Goal: Task Accomplishment & Management: Use online tool/utility

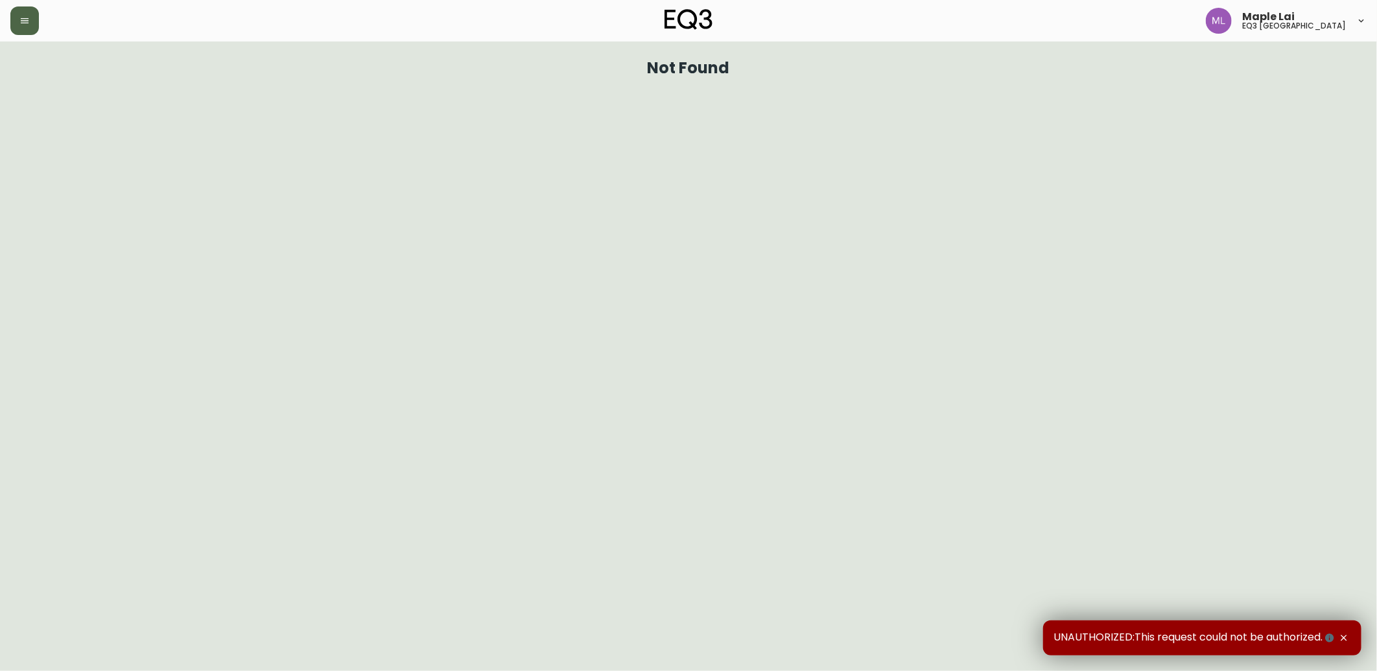
click at [35, 16] on button "button" at bounding box center [24, 20] width 29 height 29
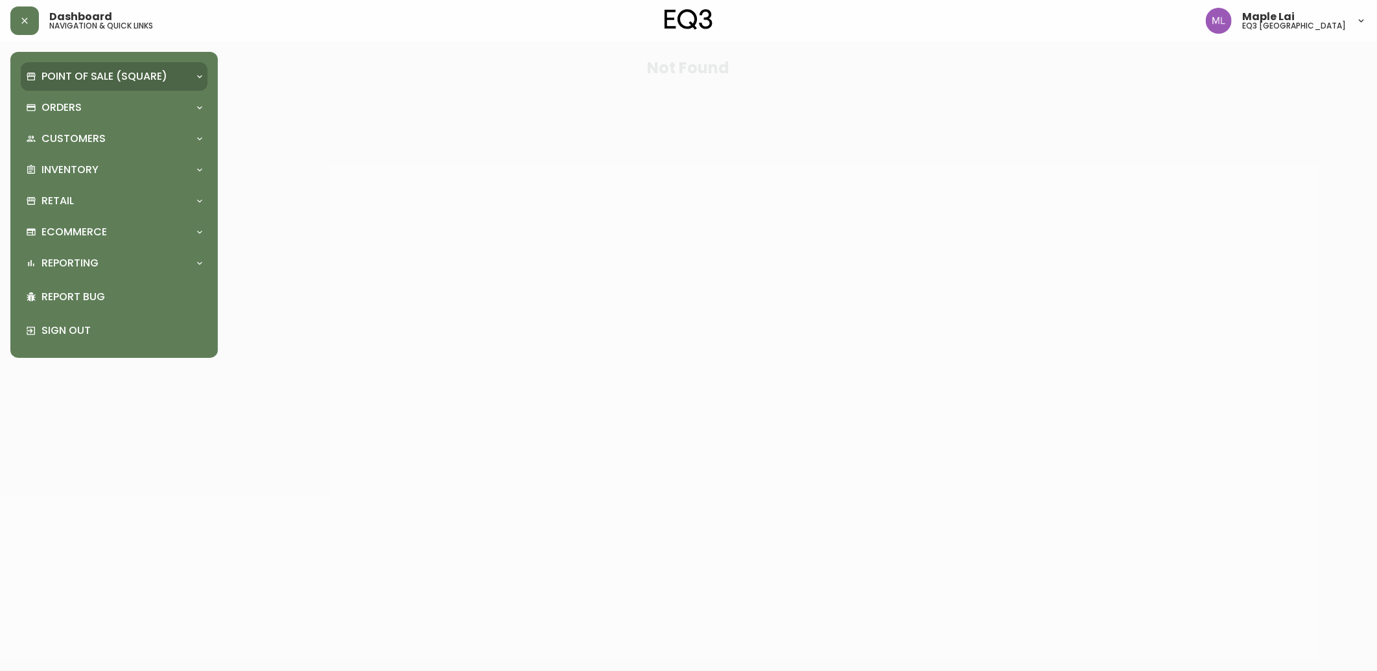
click at [53, 84] on div "Point of Sale (Square)" at bounding box center [114, 76] width 187 height 29
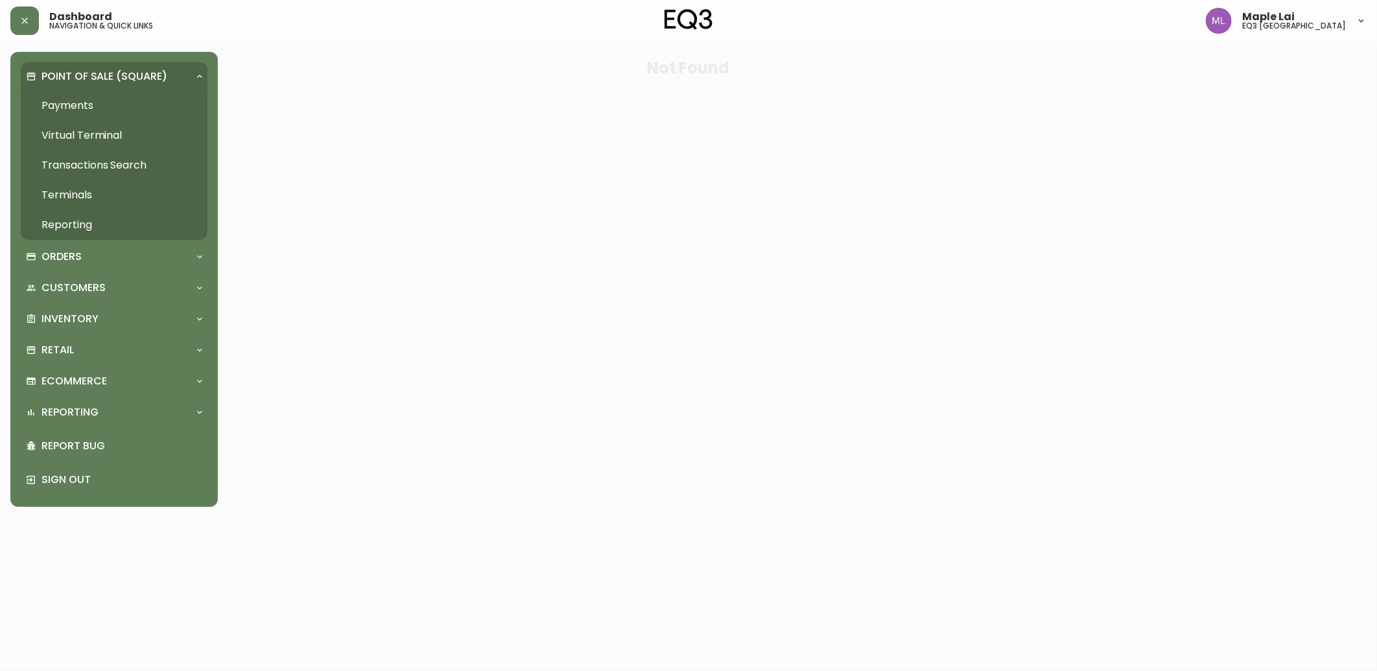
click at [49, 167] on link "Transactions Search" at bounding box center [114, 165] width 187 height 30
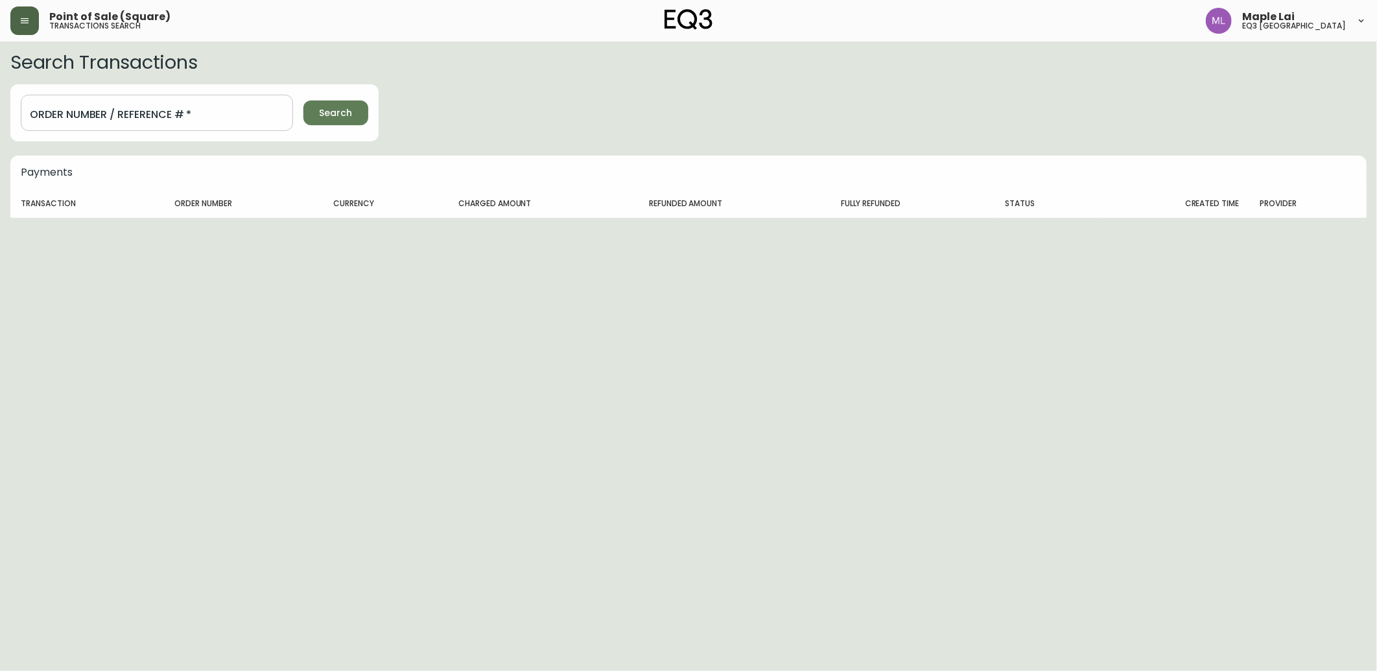
click at [16, 29] on button "button" at bounding box center [24, 20] width 29 height 29
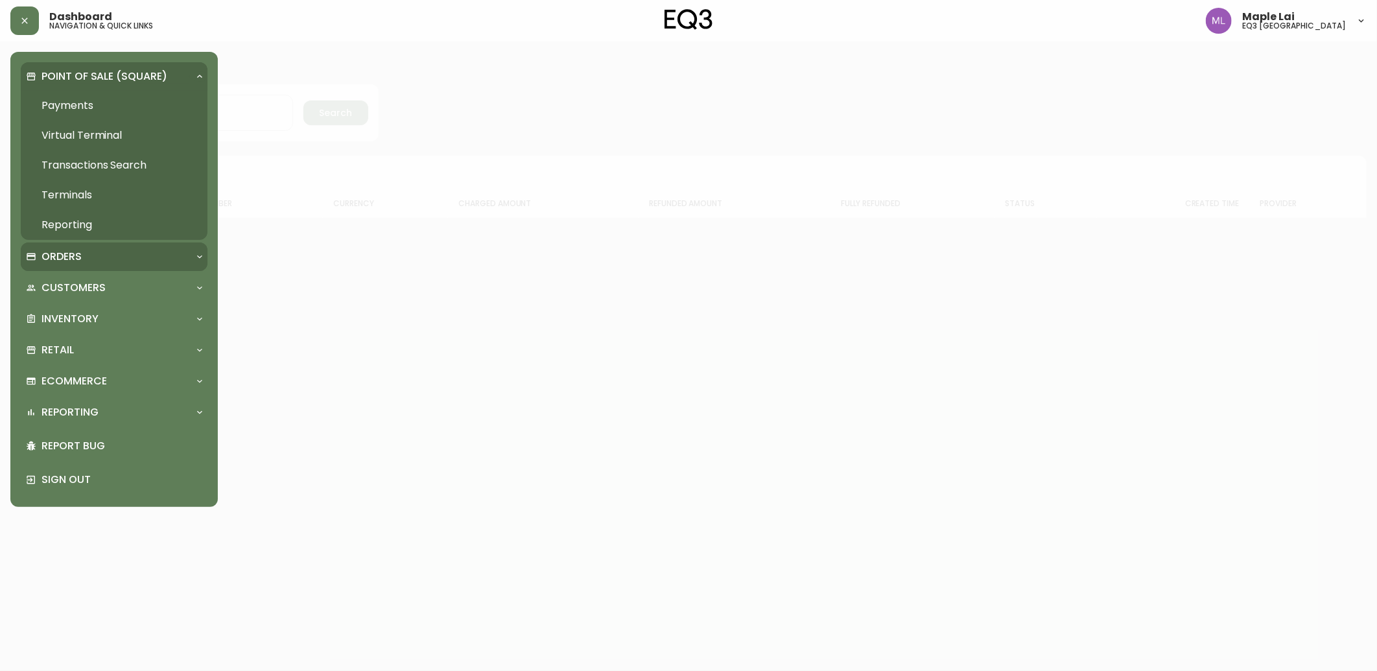
click at [105, 250] on div "Orders" at bounding box center [107, 257] width 163 height 14
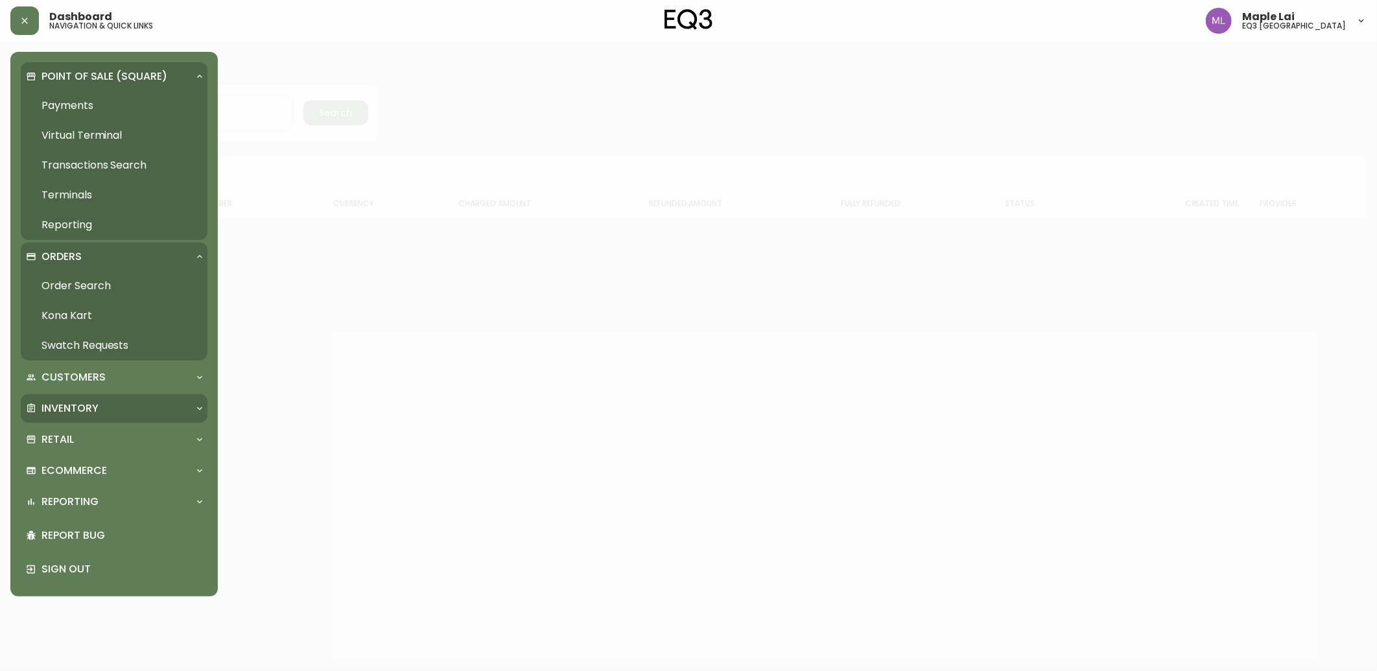
click at [95, 404] on p "Inventory" at bounding box center [69, 408] width 57 height 14
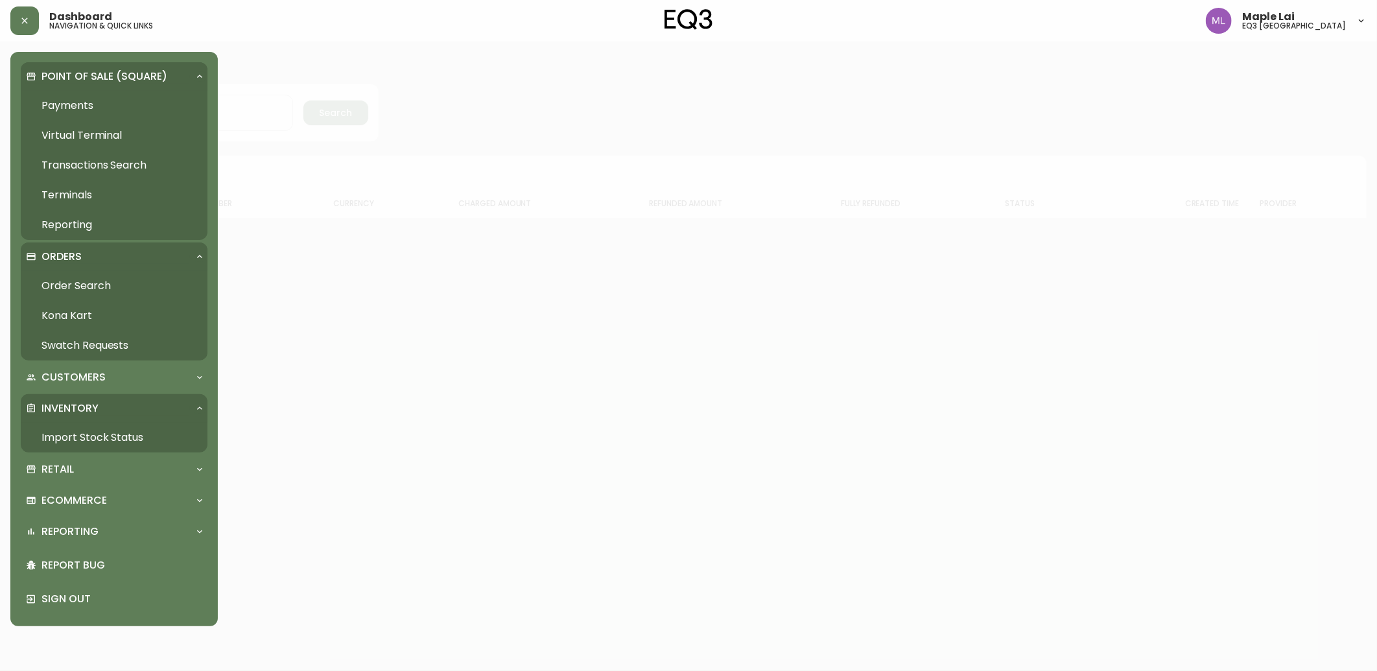
click at [108, 434] on link "Import Stock Status" at bounding box center [114, 438] width 187 height 30
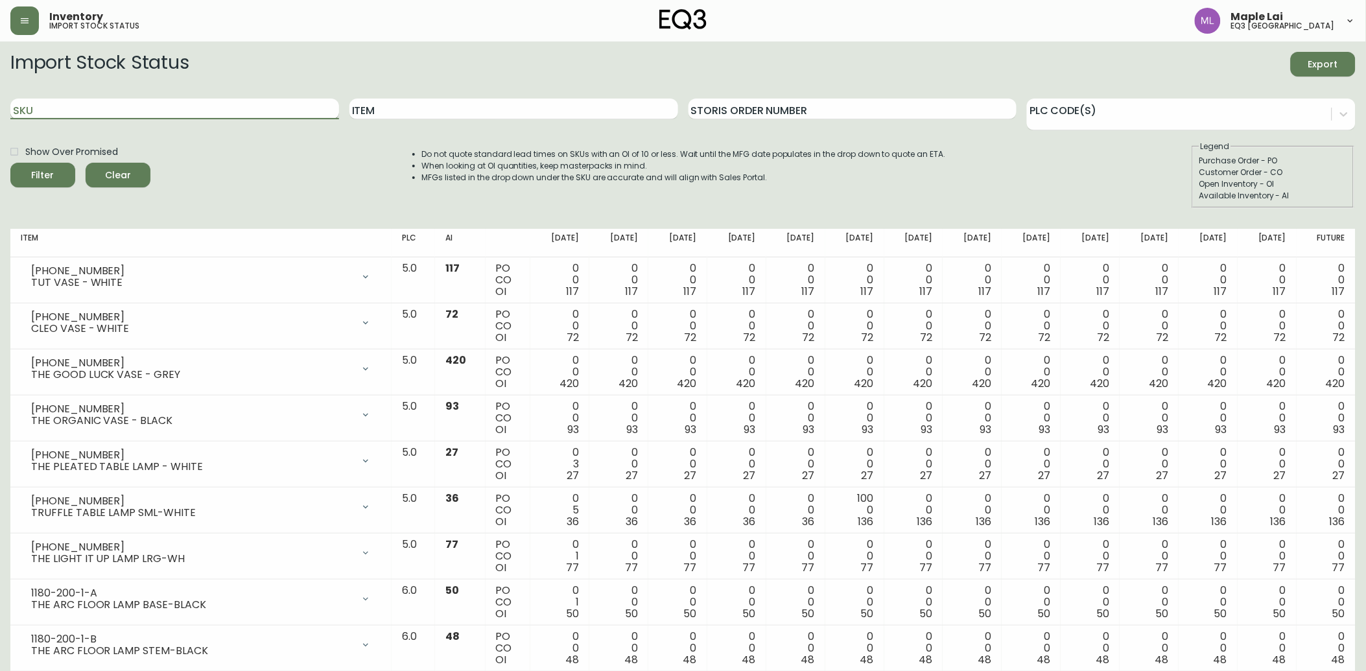
click at [228, 110] on input "SKU" at bounding box center [174, 109] width 329 height 21
paste input "[PHONE_NUMBER]"
click at [10, 163] on button "Filter" at bounding box center [42, 175] width 65 height 25
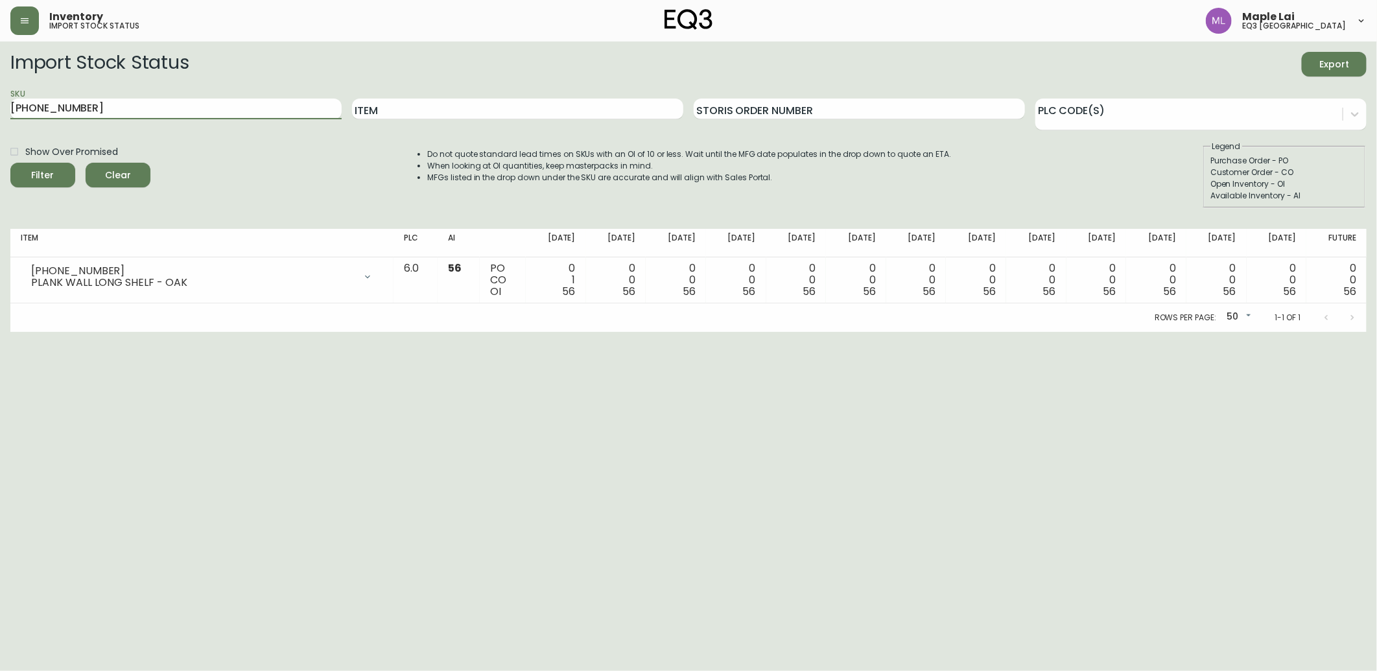
drag, startPoint x: 134, startPoint y: 100, endPoint x: 0, endPoint y: 67, distance: 137.5
click at [0, 82] on html "Inventory import stock status Maple Lai eq3 [GEOGRAPHIC_DATA] Import Stock Stat…" at bounding box center [688, 166] width 1377 height 332
paste input "29-16-B"
type input "3020-629-16-B"
click at [10, 163] on button "Filter" at bounding box center [42, 175] width 65 height 25
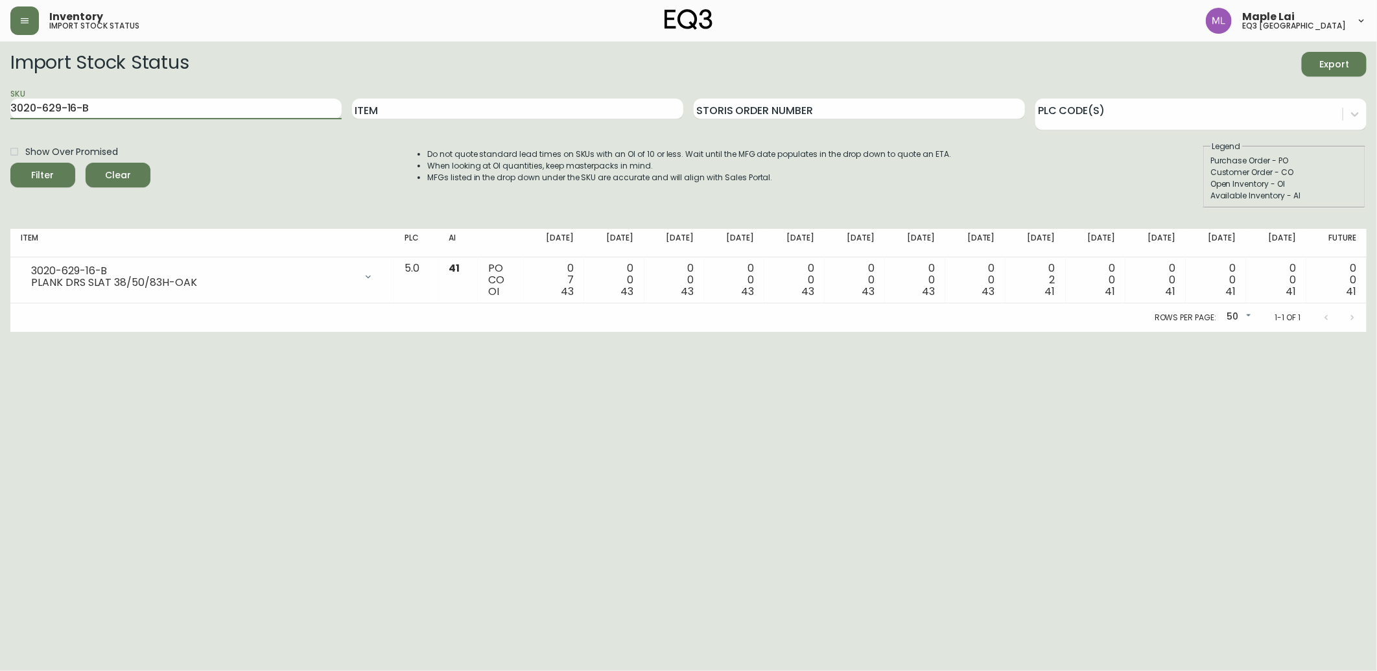
drag, startPoint x: 235, startPoint y: 108, endPoint x: 0, endPoint y: 120, distance: 235.6
click at [0, 124] on html "Inventory import stock status Maple Lai eq3 [GEOGRAPHIC_DATA] Import Stock Stat…" at bounding box center [688, 166] width 1377 height 332
click at [461, 119] on input "Item" at bounding box center [517, 109] width 331 height 21
type input "lark"
click at [10, 163] on button "Filter" at bounding box center [42, 175] width 65 height 25
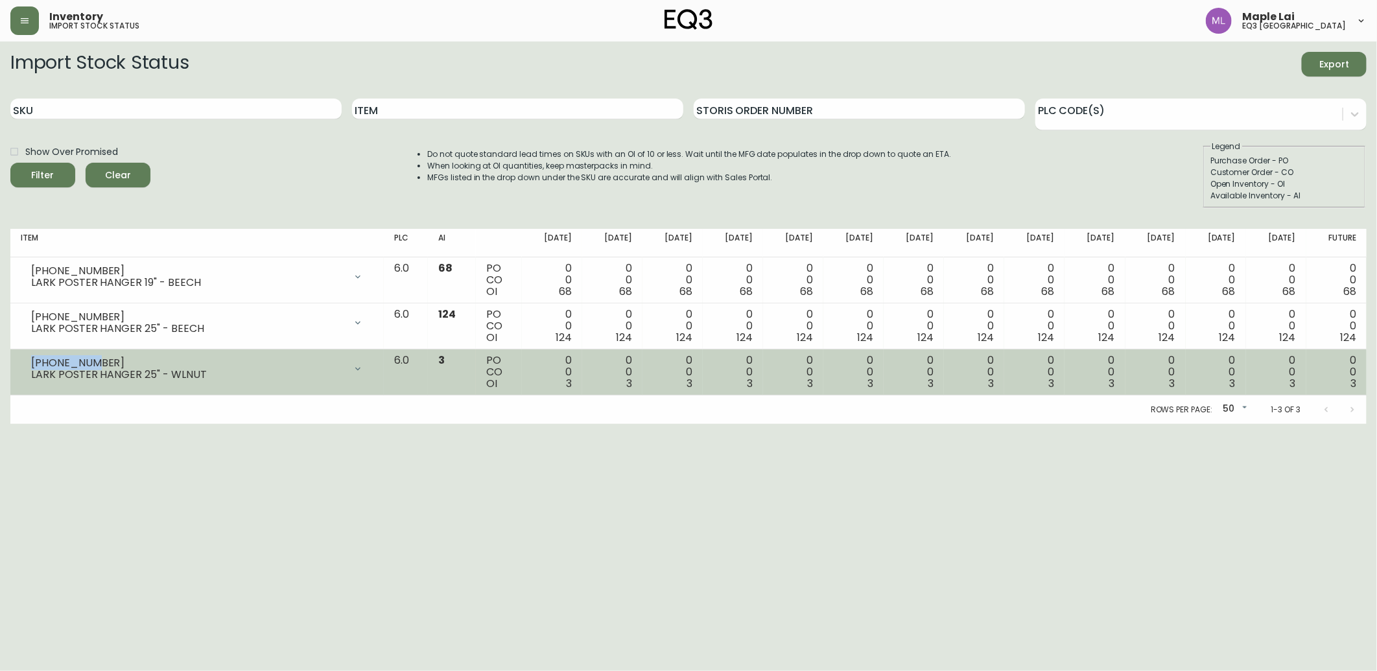
drag, startPoint x: 33, startPoint y: 361, endPoint x: 121, endPoint y: 364, distance: 87.6
click at [121, 364] on div "[PHONE_NUMBER]" at bounding box center [188, 363] width 314 height 12
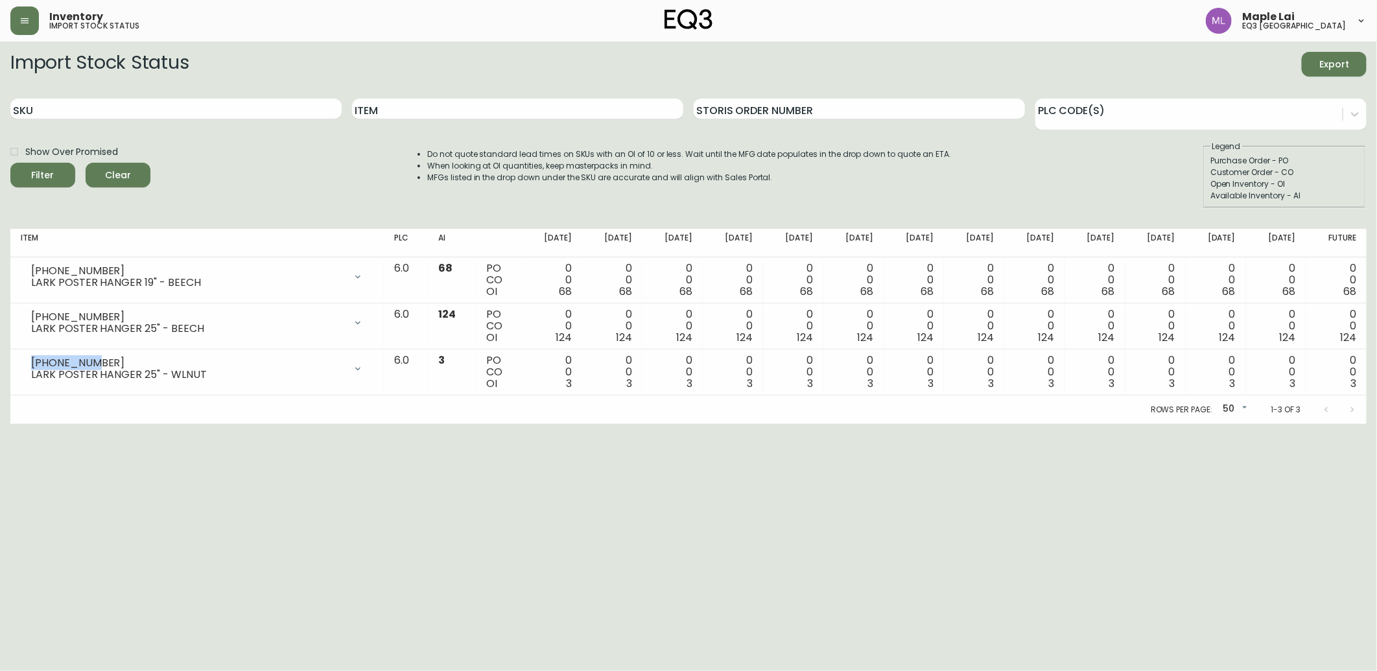
copy div "[PHONE_NUMBER]"
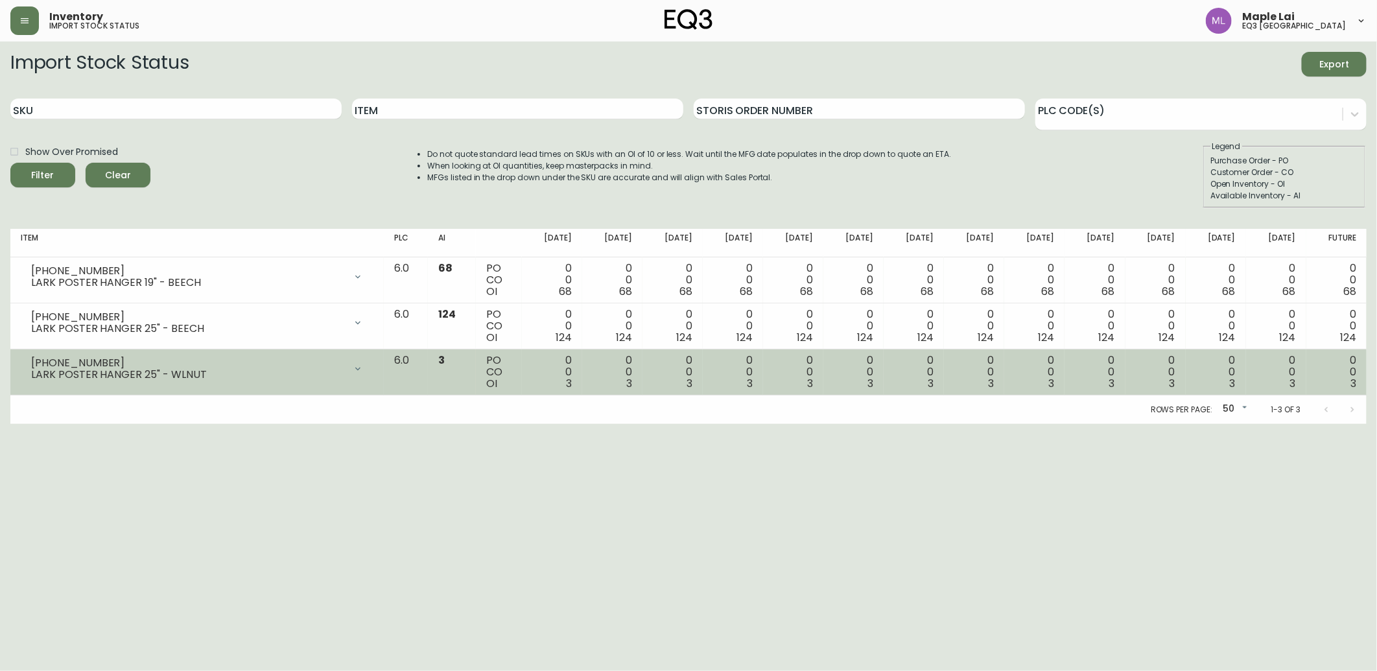
click at [52, 373] on div "LARK POSTER HANGER 25" - WLNUT" at bounding box center [188, 375] width 314 height 12
drag, startPoint x: 53, startPoint y: 373, endPoint x: 213, endPoint y: 378, distance: 159.5
click at [213, 378] on div "LARK POSTER HANGER 25" - WLNUT" at bounding box center [188, 375] width 314 height 12
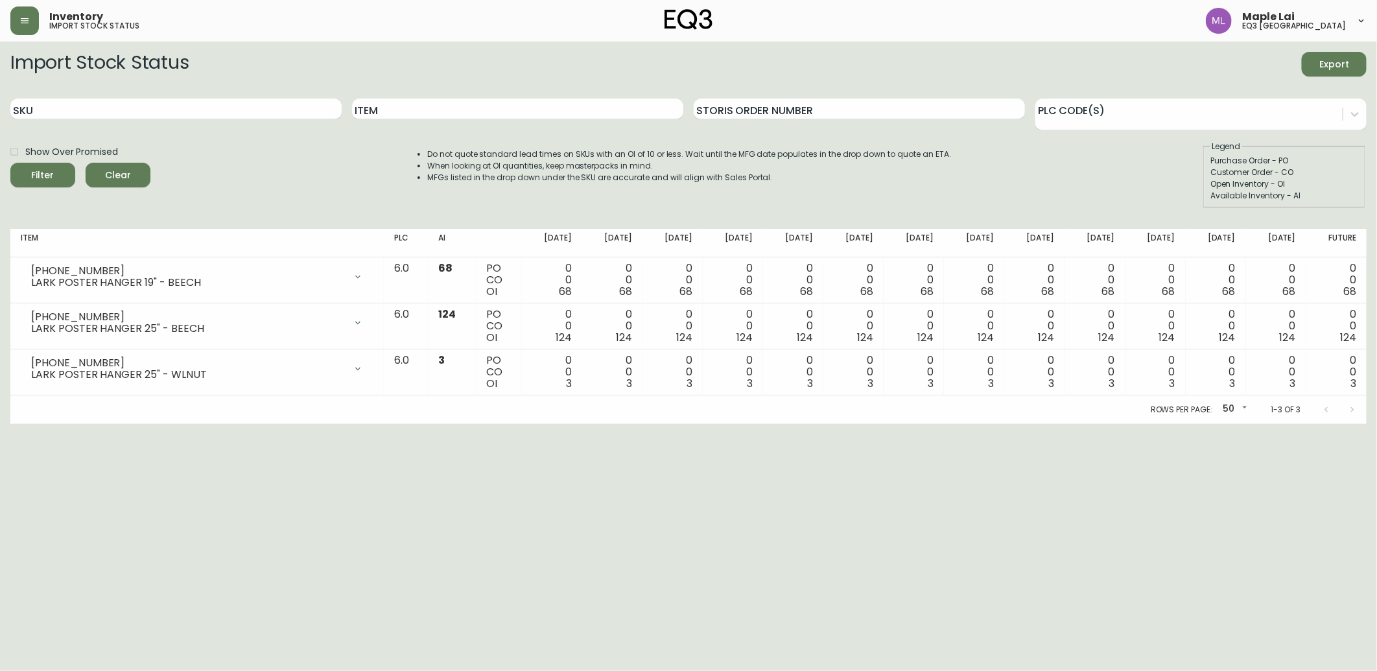
drag, startPoint x: 213, startPoint y: 378, endPoint x: 158, endPoint y: 445, distance: 86.1
click at [158, 424] on html "Inventory import stock status Maple Lai eq3 [GEOGRAPHIC_DATA] Import Stock Stat…" at bounding box center [688, 212] width 1377 height 424
click at [223, 111] on input "SKU" at bounding box center [175, 109] width 331 height 21
